Goal: Transaction & Acquisition: Obtain resource

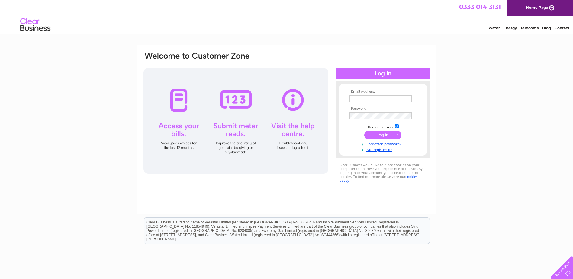
click at [366, 99] on input "text" at bounding box center [381, 99] width 62 height 7
type input "annmariea@triagecentral.co.uk"
click at [393, 136] on input "submit" at bounding box center [383, 135] width 37 height 8
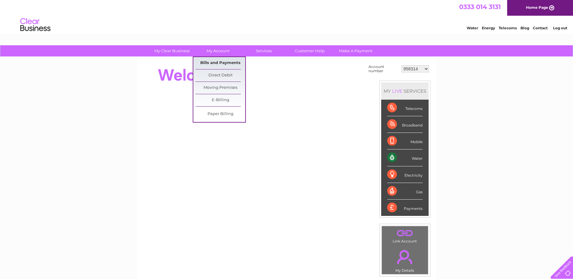
click at [224, 63] on link "Bills and Payments" at bounding box center [221, 63] width 50 height 12
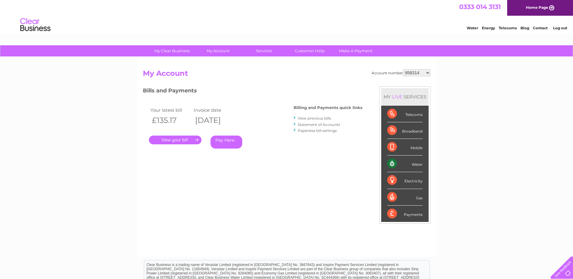
click at [174, 141] on link "." at bounding box center [175, 140] width 53 height 9
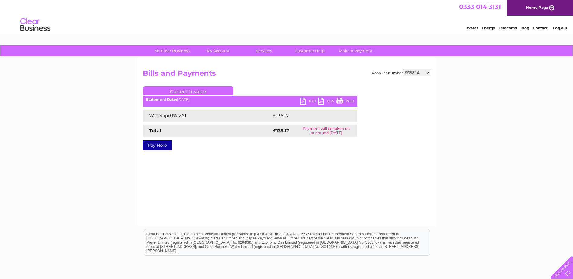
click at [305, 103] on link "PDF" at bounding box center [309, 102] width 18 height 9
click at [427, 74] on select "958314 977066 1147375 30309490" at bounding box center [417, 72] width 28 height 7
select select "977066"
click at [403, 69] on select "958314 977066 1147375 30309490" at bounding box center [417, 72] width 28 height 7
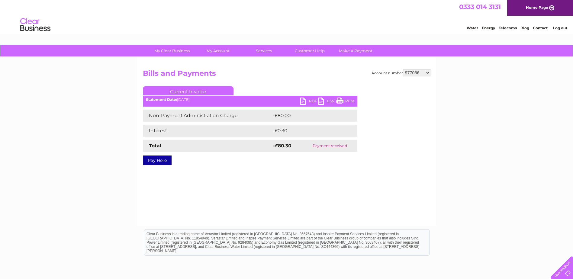
drag, startPoint x: 0, startPoint y: 0, endPoint x: 427, endPoint y: 73, distance: 433.7
click at [427, 73] on select "958314 977066 1147375 30309490" at bounding box center [417, 72] width 28 height 7
select select "1147375"
click at [403, 69] on select "958314 977066 1147375 30309490" at bounding box center [417, 72] width 28 height 7
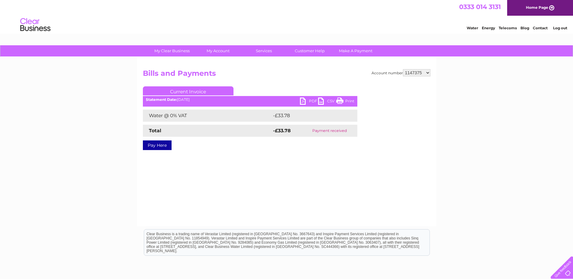
click at [429, 72] on select "958314 977066 1147375 30309490" at bounding box center [417, 72] width 28 height 7
select select "30309490"
click at [403, 69] on select "958314 977066 1147375 30309490" at bounding box center [417, 72] width 28 height 7
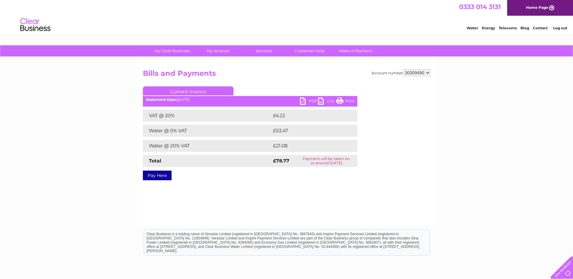
click at [305, 102] on link "PDF" at bounding box center [309, 102] width 18 height 9
drag, startPoint x: 452, startPoint y: 99, endPoint x: 471, endPoint y: 90, distance: 21.0
click at [452, 99] on div "My Clear Business Login Details My Details My Preferences Link Account My Accou…" at bounding box center [286, 187] width 573 height 284
click at [563, 27] on link "Log out" at bounding box center [560, 28] width 14 height 5
